Goal: Task Accomplishment & Management: Understand process/instructions

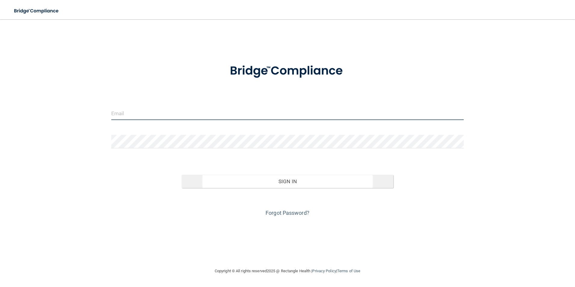
type input "[PERSON_NAME][EMAIL_ADDRESS][PERSON_NAME][DOMAIN_NAME]"
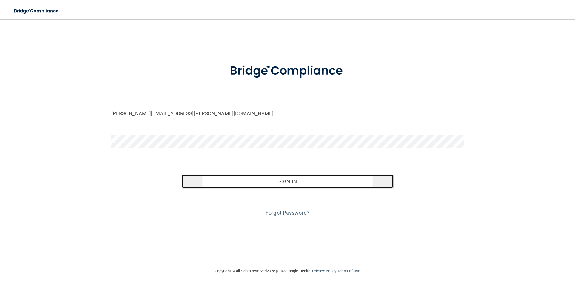
click at [297, 182] on button "Sign In" at bounding box center [288, 181] width 212 height 13
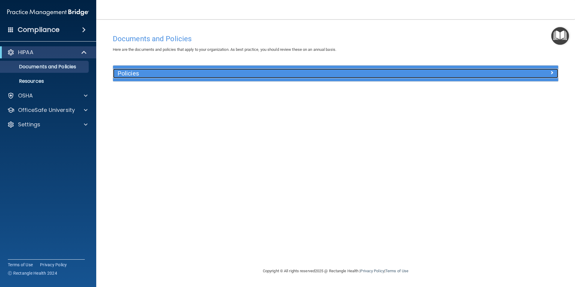
click at [189, 73] on h5 "Policies" at bounding box center [280, 73] width 325 height 7
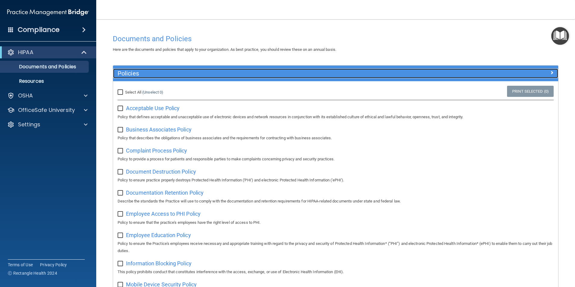
click at [189, 73] on h5 "Policies" at bounding box center [280, 73] width 325 height 7
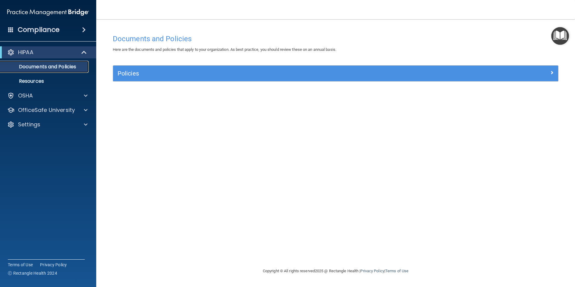
click at [33, 70] on link "Documents and Policies" at bounding box center [41, 67] width 95 height 12
click at [35, 81] on p "Resources" at bounding box center [45, 81] width 82 height 6
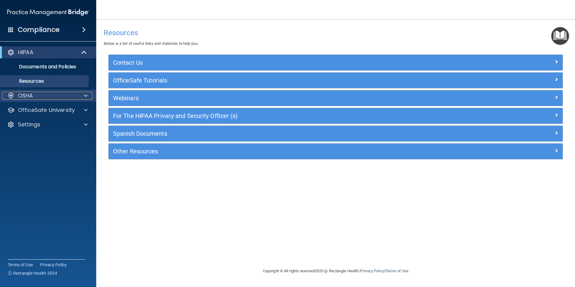
click at [35, 93] on div "OSHA" at bounding box center [40, 95] width 75 height 7
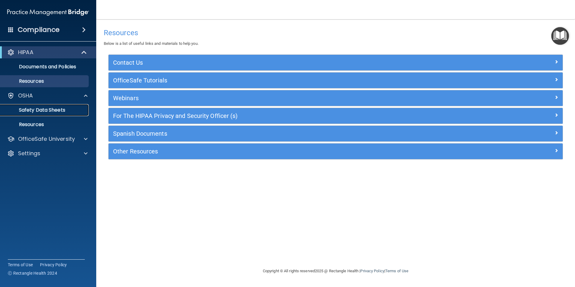
click at [33, 108] on p "Safety Data Sheets" at bounding box center [45, 110] width 82 height 6
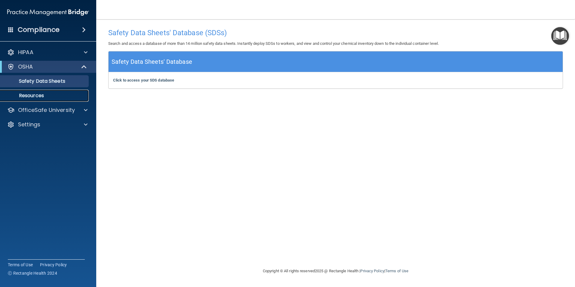
click at [31, 96] on p "Resources" at bounding box center [45, 96] width 82 height 6
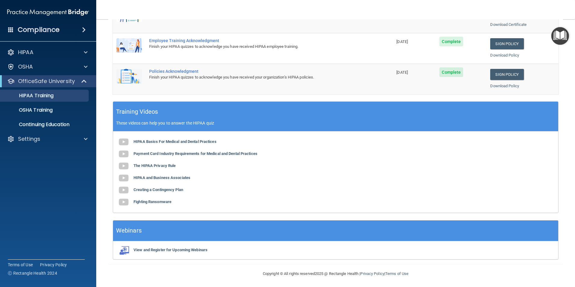
scroll to position [166, 0]
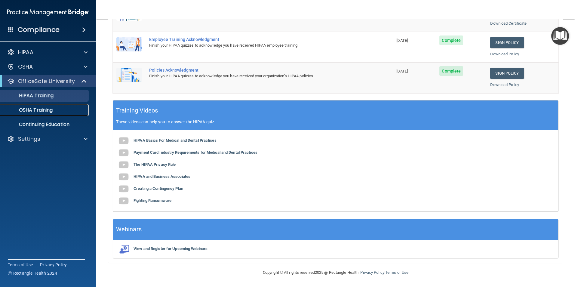
click at [39, 109] on p "OSHA Training" at bounding box center [28, 110] width 49 height 6
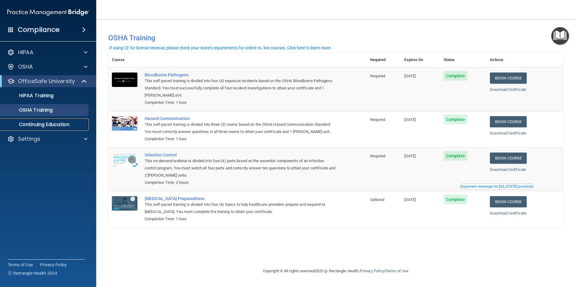
click at [49, 127] on p "Continuing Education" at bounding box center [45, 124] width 82 height 6
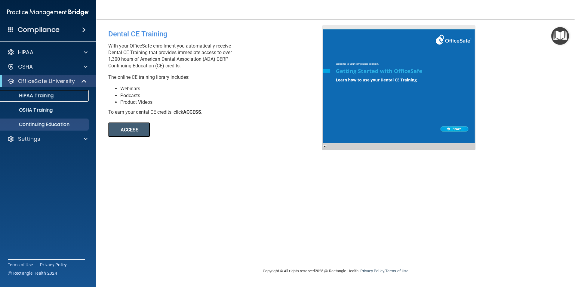
click at [47, 96] on p "HIPAA Training" at bounding box center [29, 96] width 50 height 6
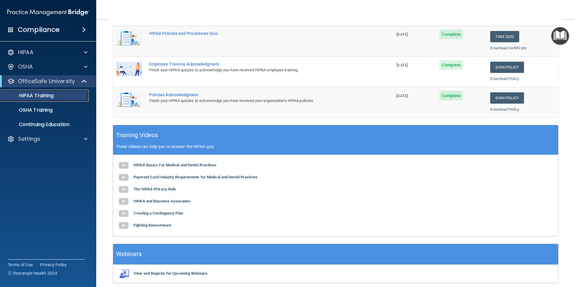
scroll to position [76, 0]
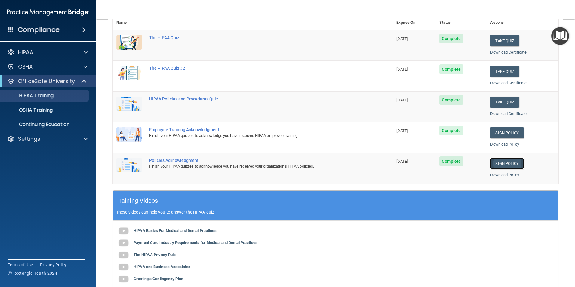
click at [500, 163] on link "Sign Policy" at bounding box center [506, 163] width 33 height 11
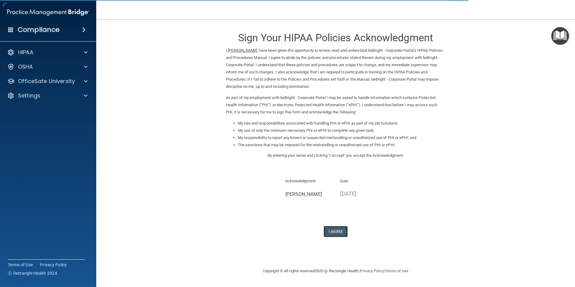
click at [336, 235] on button "I Agree" at bounding box center [335, 231] width 24 height 11
